Goal: Find specific page/section: Find specific page/section

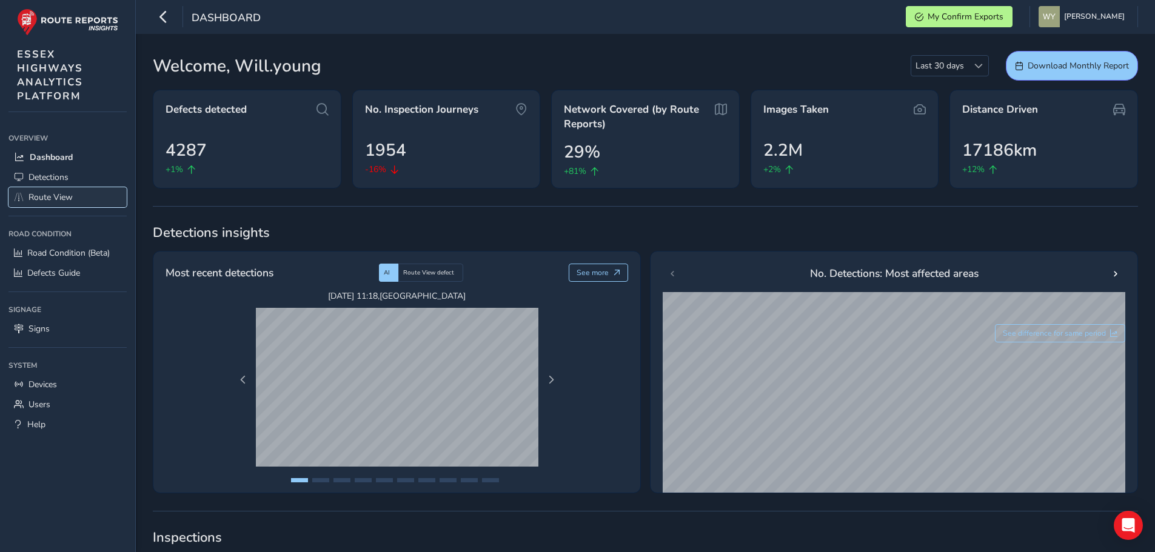
click at [63, 195] on span "Route View" at bounding box center [50, 198] width 44 height 12
